Goal: Task Accomplishment & Management: Use online tool/utility

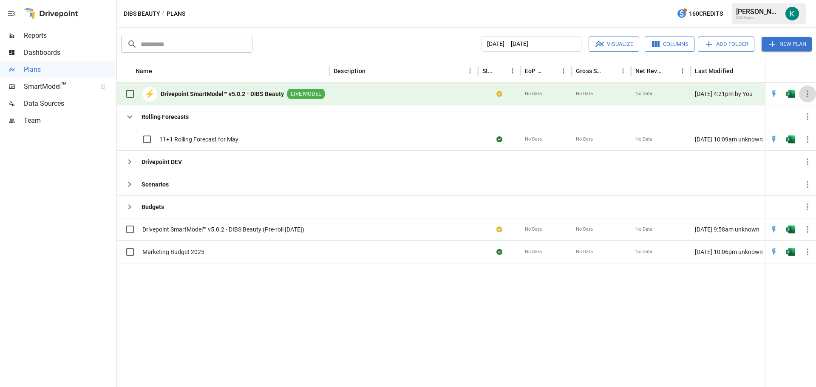
click at [811, 94] on icon "button" at bounding box center [807, 94] width 10 height 10
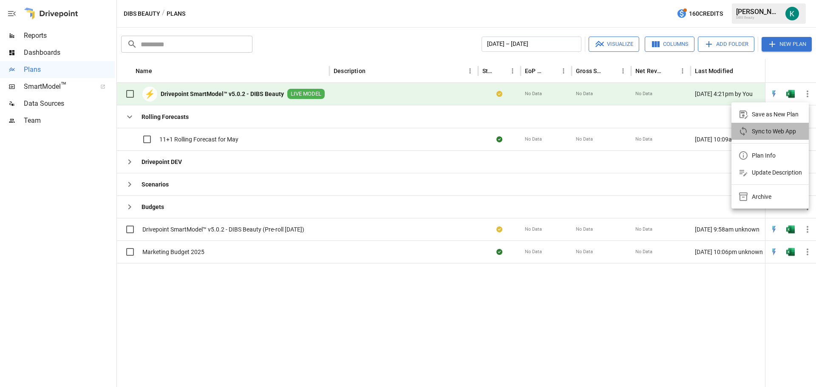
click at [777, 134] on div "Sync to Web App" at bounding box center [774, 131] width 44 height 10
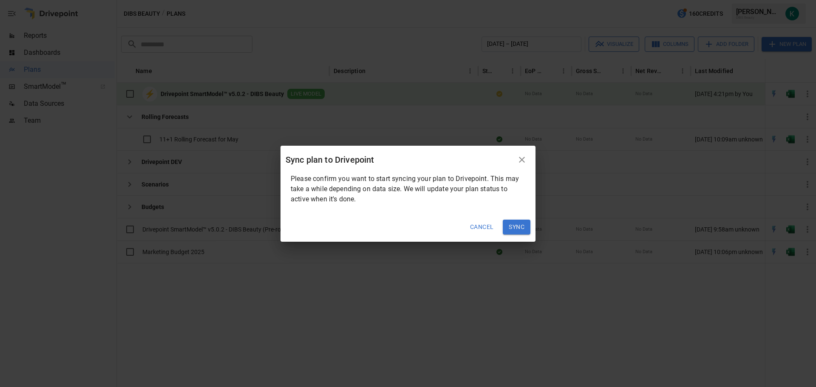
click at [519, 225] on button "Sync" at bounding box center [517, 227] width 28 height 15
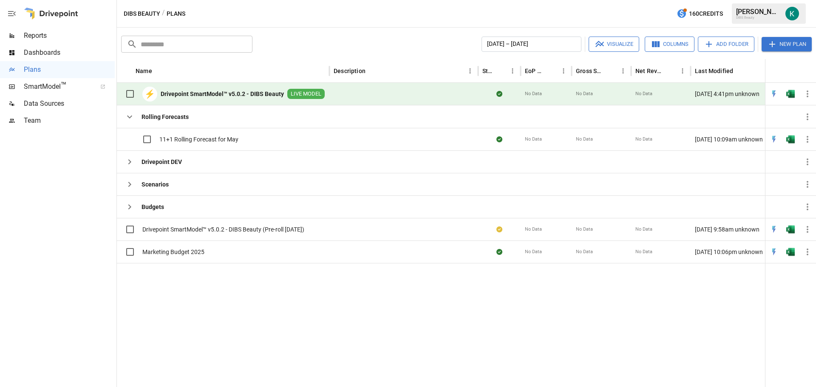
click at [227, 340] on div at bounding box center [457, 325] width 680 height 124
click at [320, 320] on div at bounding box center [457, 325] width 680 height 124
click at [809, 94] on icon "button" at bounding box center [807, 94] width 10 height 10
click at [790, 96] on div at bounding box center [408, 193] width 816 height 387
click at [790, 94] on img "Open in Excel" at bounding box center [790, 94] width 8 height 8
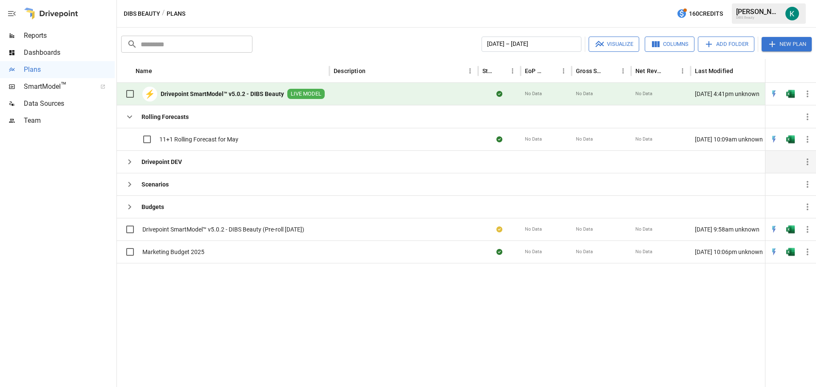
click at [130, 161] on icon "button" at bounding box center [129, 161] width 3 height 5
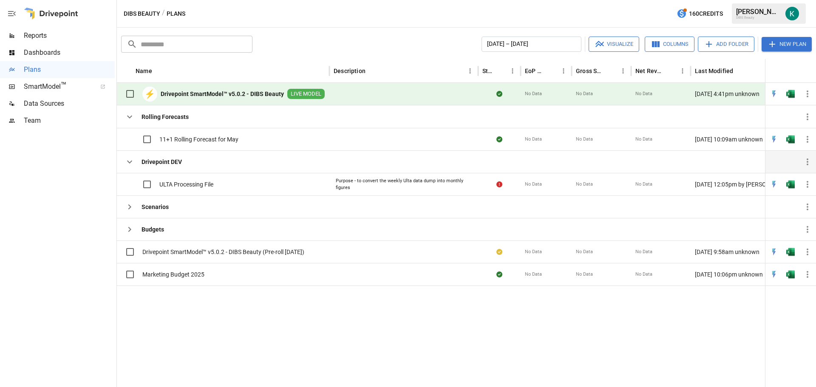
click at [130, 161] on icon "button" at bounding box center [130, 162] width 10 height 10
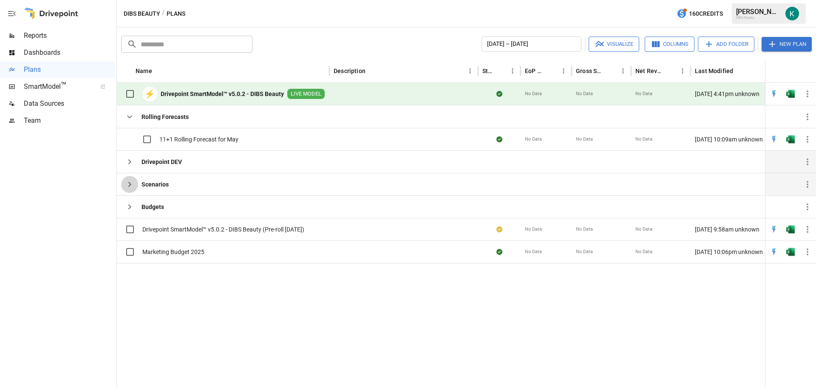
click at [132, 187] on icon "button" at bounding box center [130, 184] width 10 height 10
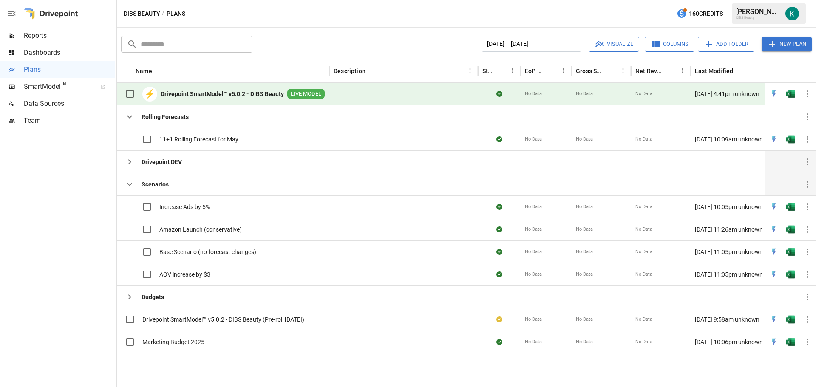
click at [132, 187] on icon "button" at bounding box center [130, 184] width 10 height 10
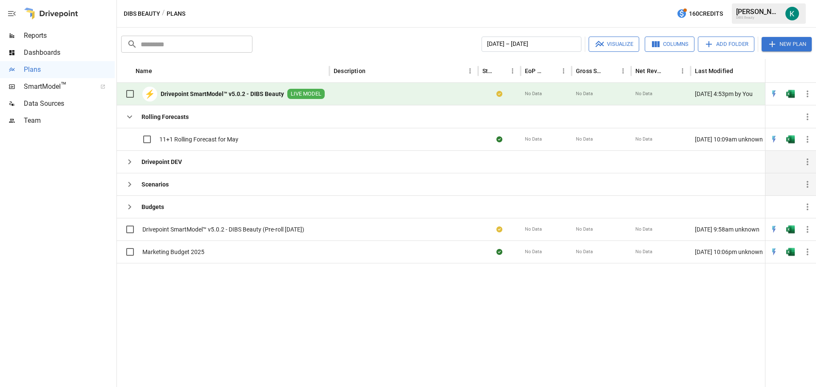
click at [810, 95] on icon "button" at bounding box center [807, 94] width 10 height 10
click at [775, 135] on div "Sync to Web App" at bounding box center [774, 131] width 44 height 10
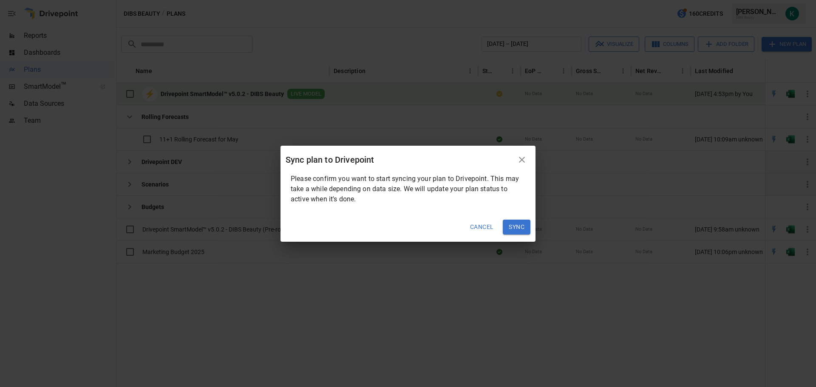
click at [518, 227] on button "Sync" at bounding box center [517, 227] width 28 height 15
